Goal: Check status: Check status

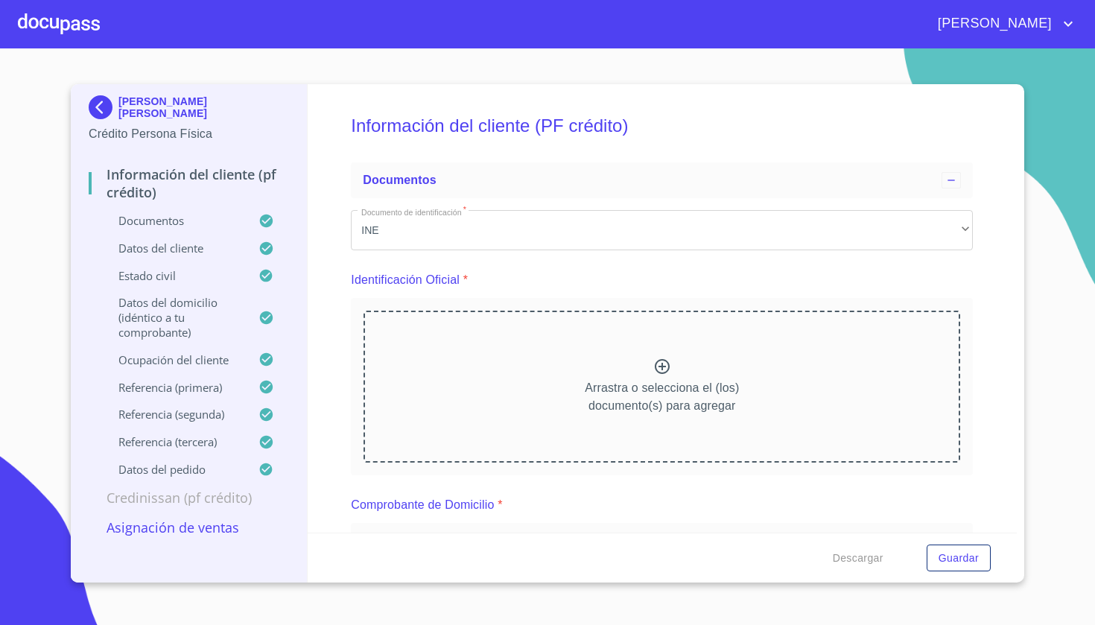
click at [106, 106] on img at bounding box center [104, 107] width 30 height 24
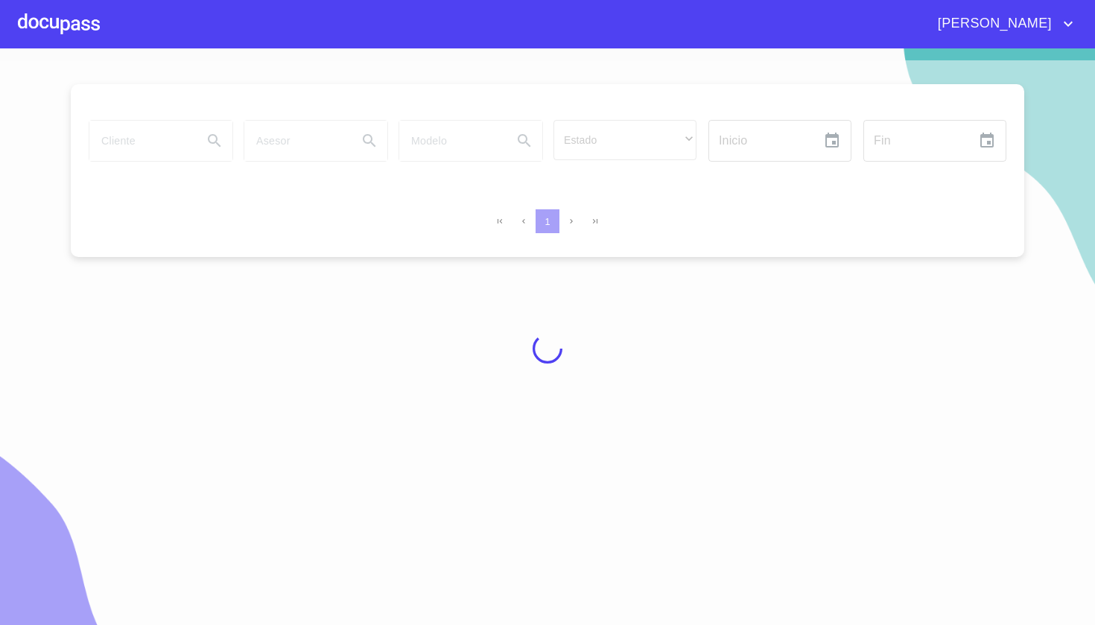
click at [188, 150] on div at bounding box center [547, 348] width 1095 height 576
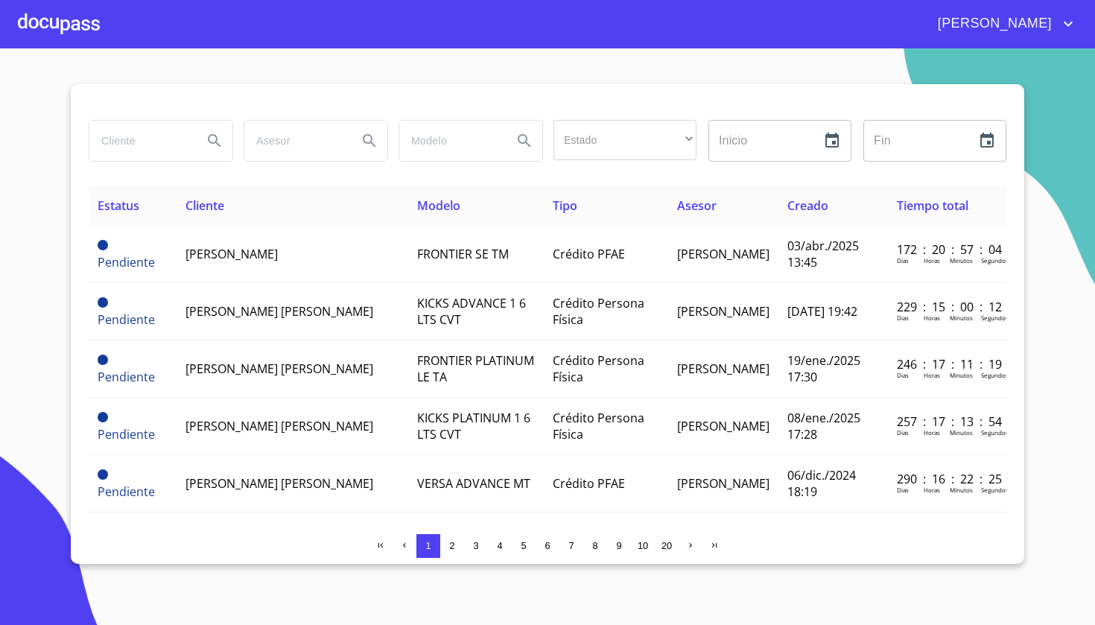
click at [183, 141] on input "search" at bounding box center [139, 141] width 101 height 40
click at [156, 144] on input "search" at bounding box center [139, 141] width 101 height 40
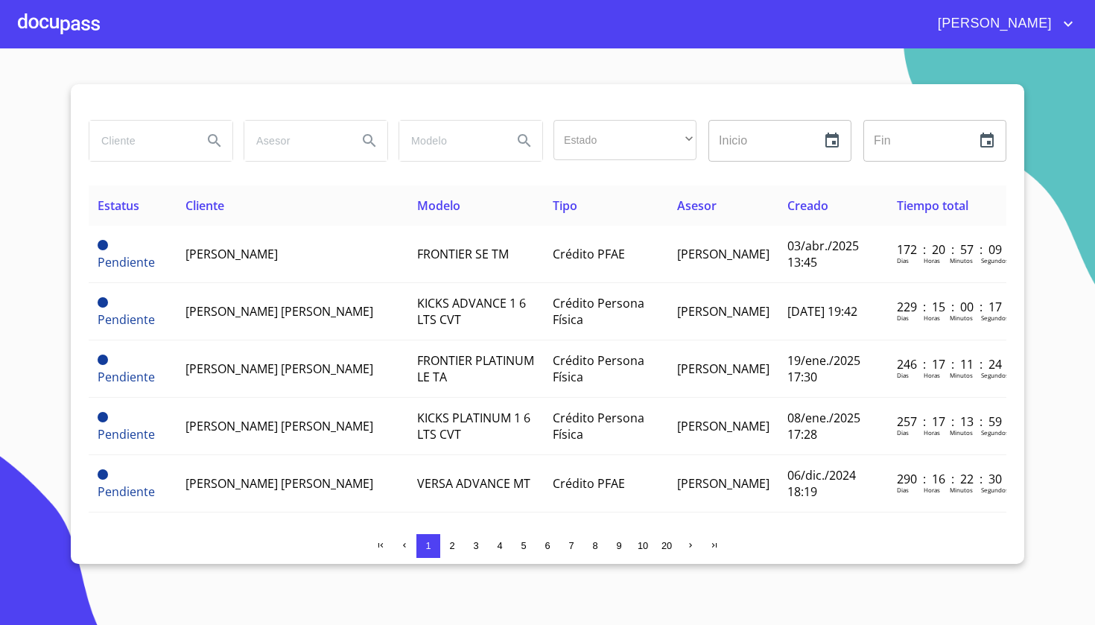
click at [156, 144] on input "search" at bounding box center [139, 141] width 101 height 40
click at [121, 159] on input "search" at bounding box center [139, 141] width 101 height 40
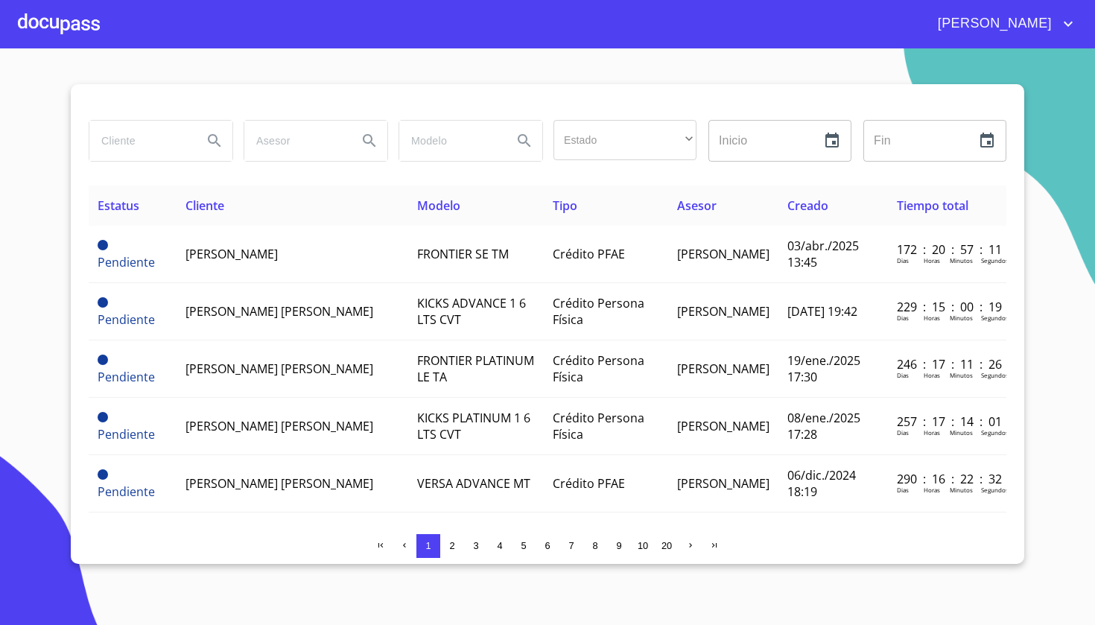
click at [121, 140] on input "search" at bounding box center [139, 141] width 101 height 40
click at [214, 144] on icon "Search" at bounding box center [214, 141] width 18 height 18
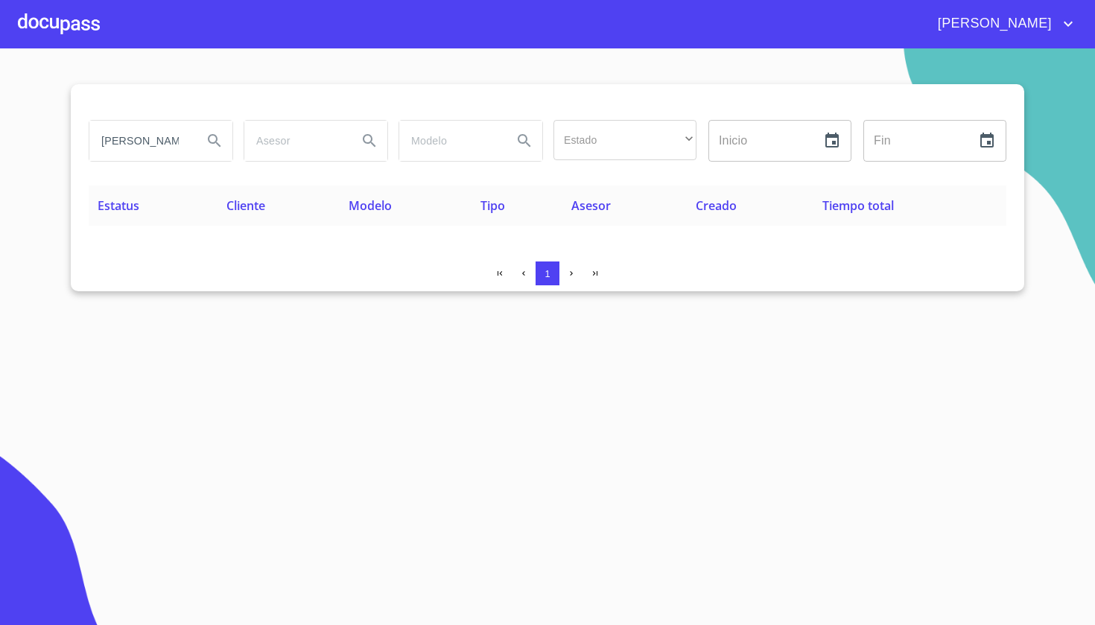
click at [169, 132] on input "[PERSON_NAME]" at bounding box center [139, 141] width 101 height 40
type input "G"
type input "[PERSON_NAME]"
click at [223, 147] on button "Search" at bounding box center [215, 141] width 36 height 36
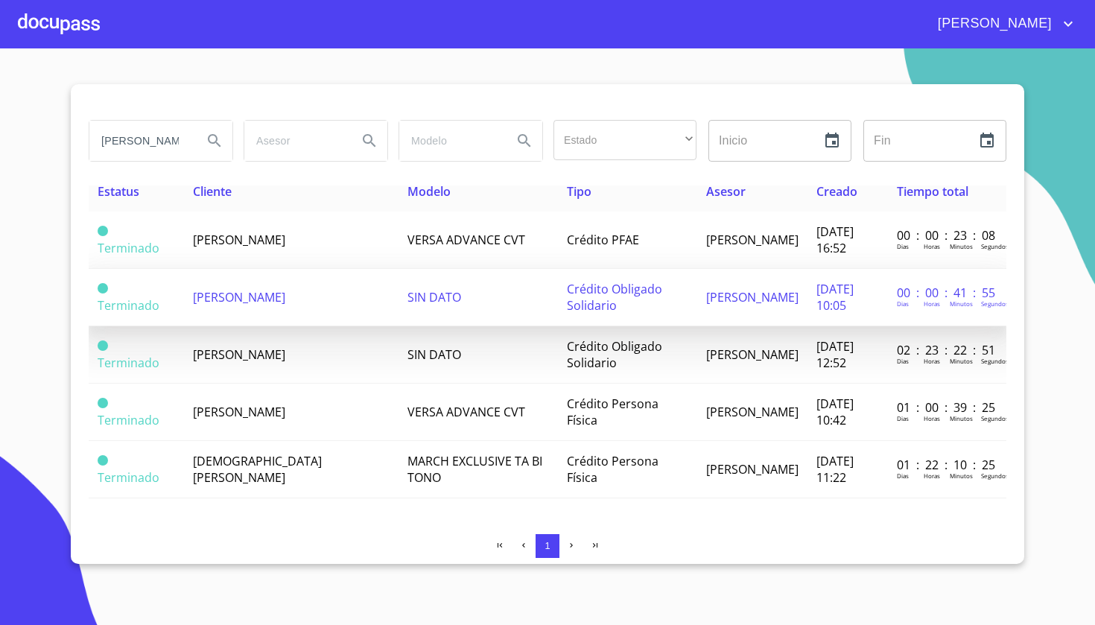
scroll to position [14, 0]
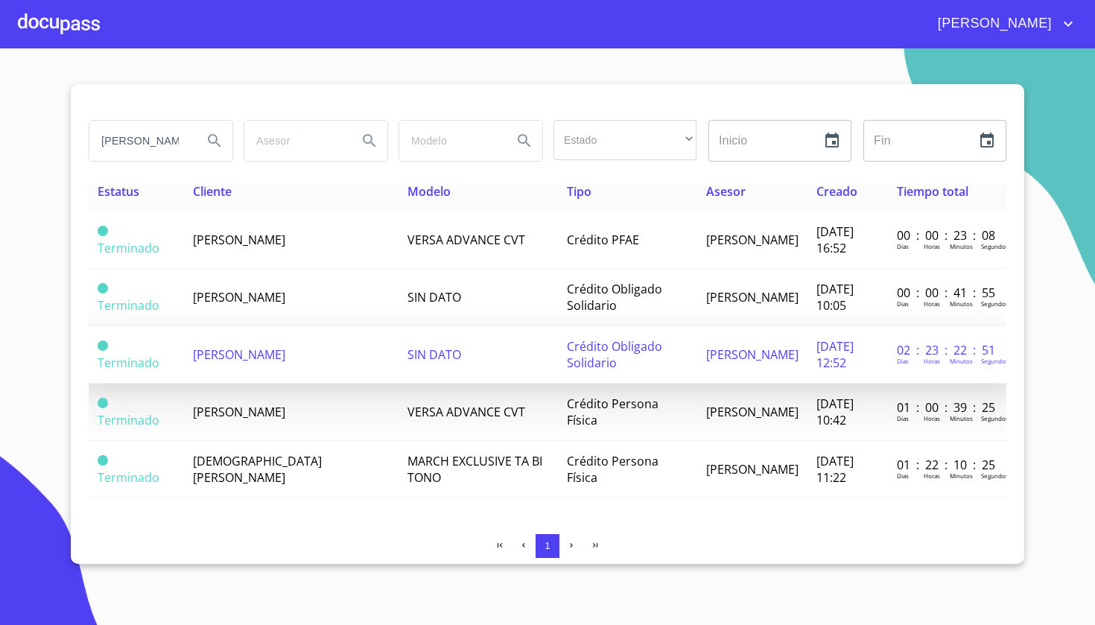
click at [398, 368] on td "SIN DATO" at bounding box center [477, 354] width 159 height 57
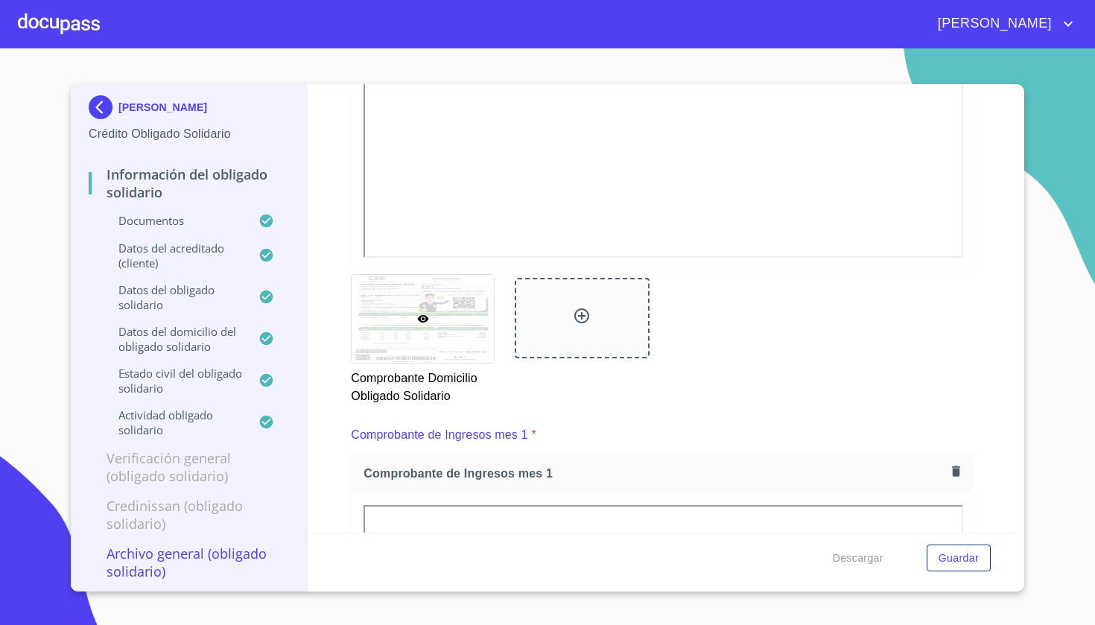
scroll to position [706, 0]
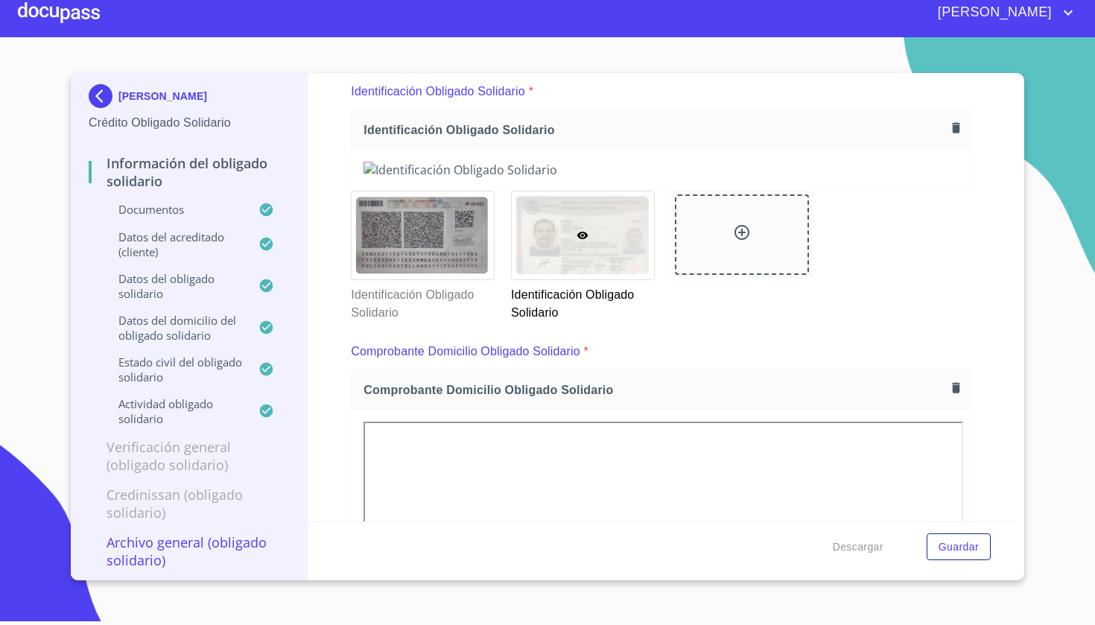
click at [91, 92] on img at bounding box center [104, 96] width 30 height 24
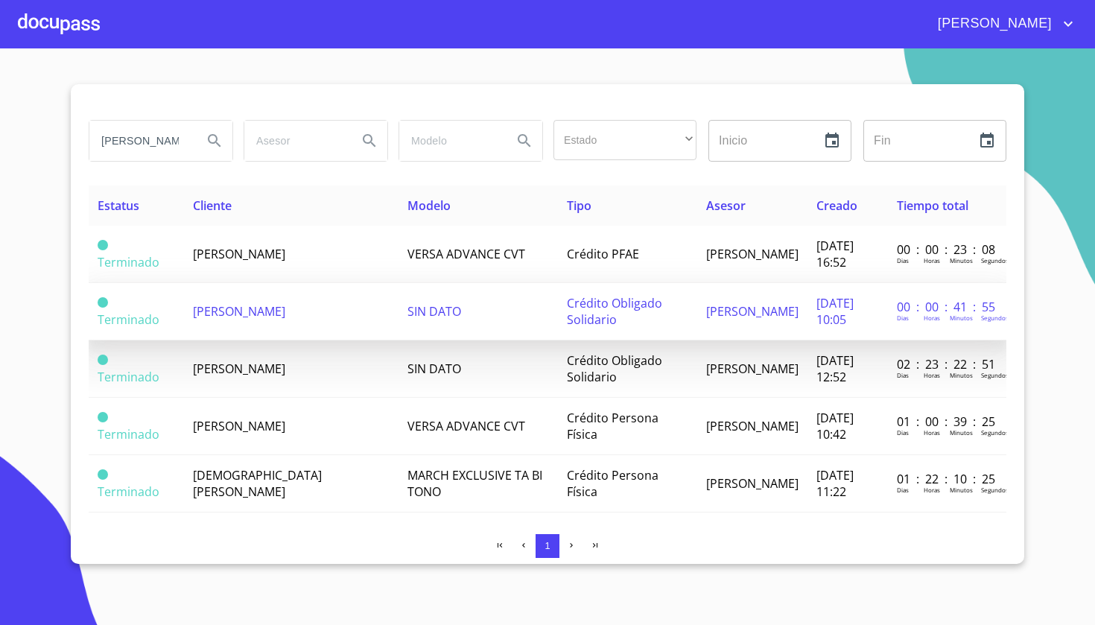
click at [462, 322] on td "SIN DATO" at bounding box center [477, 311] width 159 height 57
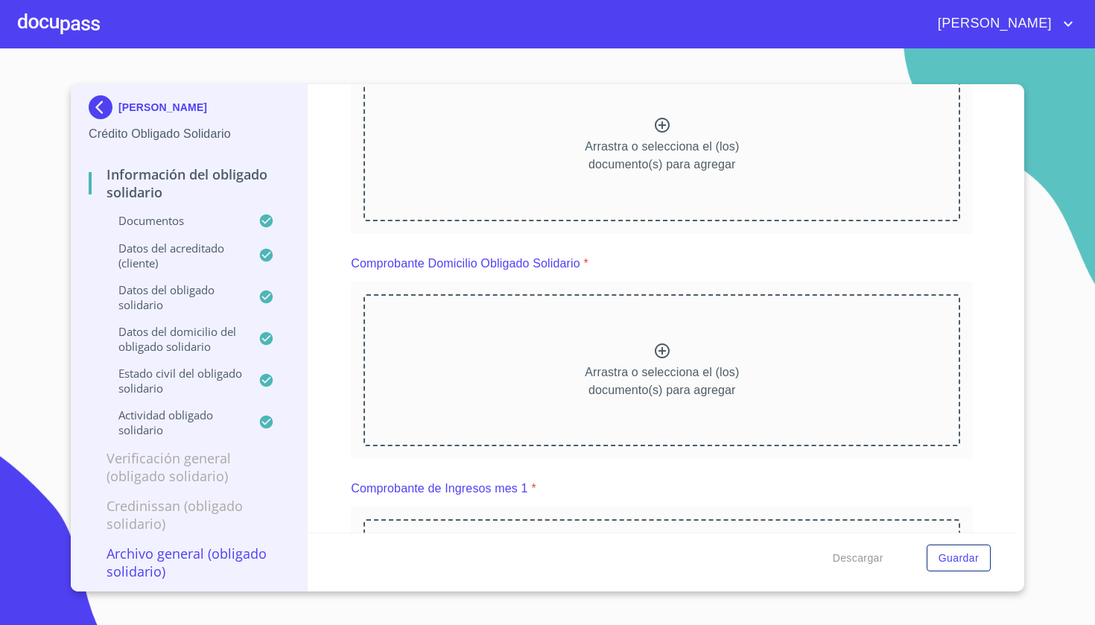
scroll to position [200, 0]
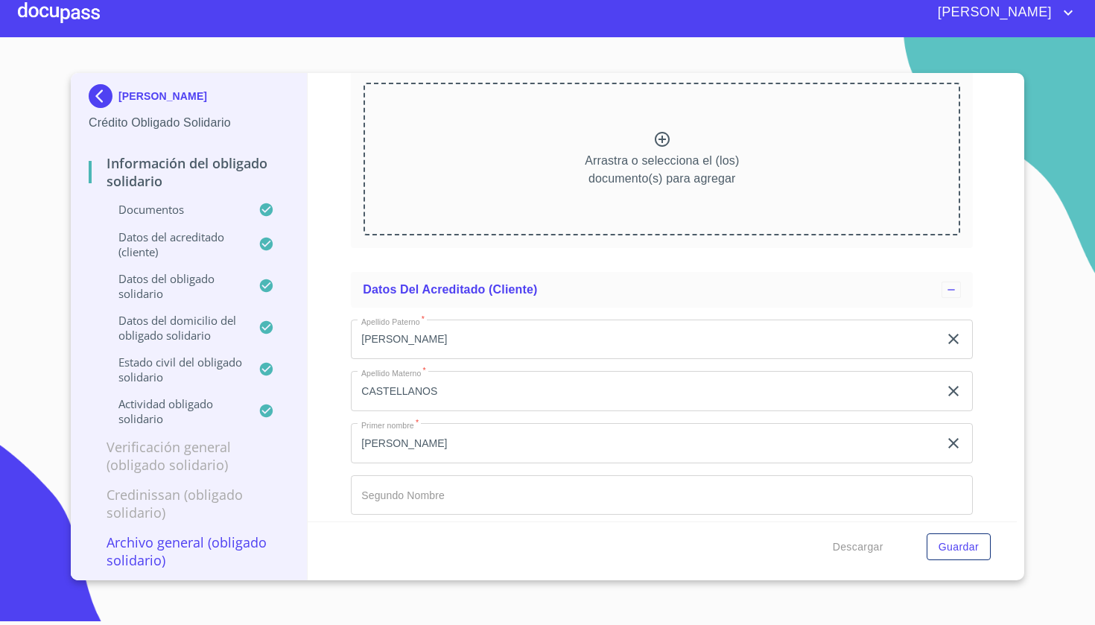
scroll to position [1468, 0]
